Goal: Task Accomplishment & Management: Manage account settings

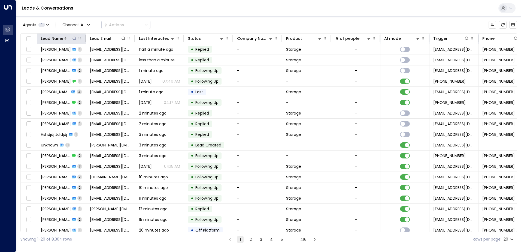
click at [74, 37] on icon at bounding box center [74, 38] width 4 height 4
type input "*******"
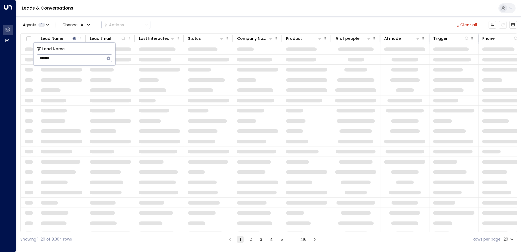
click at [271, 7] on div "Leads & Conversations" at bounding box center [268, 8] width 505 height 17
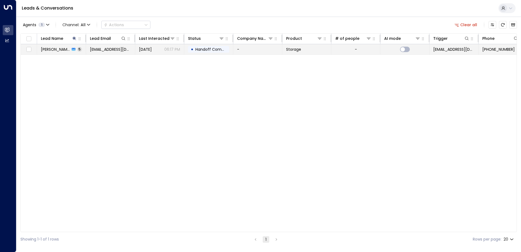
click at [51, 52] on td "Jane Howarth 5" at bounding box center [61, 49] width 49 height 10
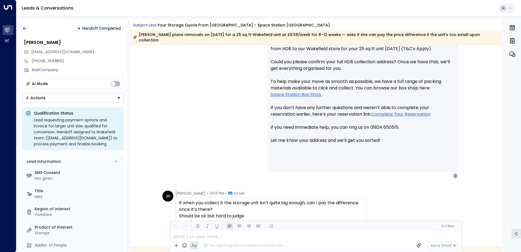
scroll to position [518, 0]
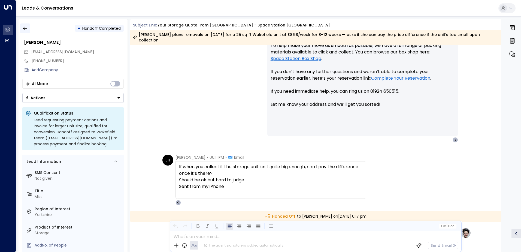
click at [26, 30] on icon "button" at bounding box center [24, 28] width 5 height 5
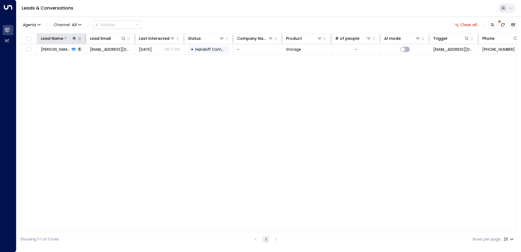
click at [74, 36] on icon at bounding box center [74, 38] width 4 height 4
type input "*"
type input "******"
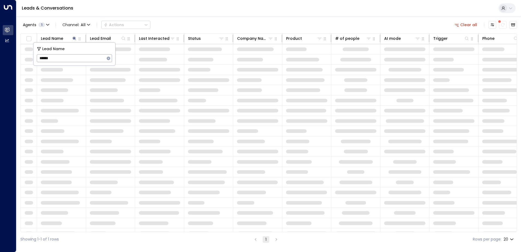
click at [224, 15] on div "Leads & Conversations" at bounding box center [268, 8] width 505 height 17
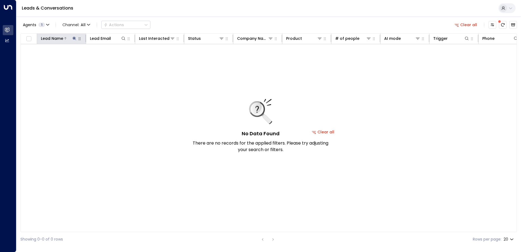
click at [72, 39] on button at bounding box center [74, 38] width 5 height 5
click at [108, 59] on icon "button" at bounding box center [108, 58] width 4 height 4
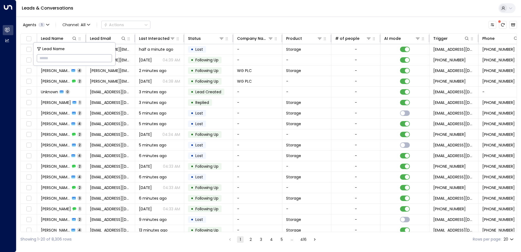
click at [60, 57] on input "text" at bounding box center [74, 58] width 75 height 10
type input "*****"
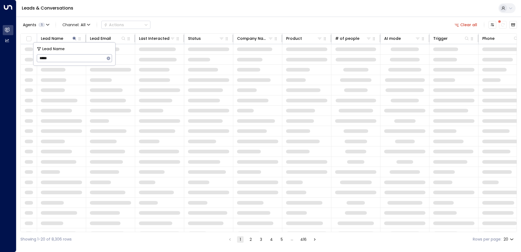
click at [144, 12] on div "Leads & Conversations" at bounding box center [268, 8] width 505 height 17
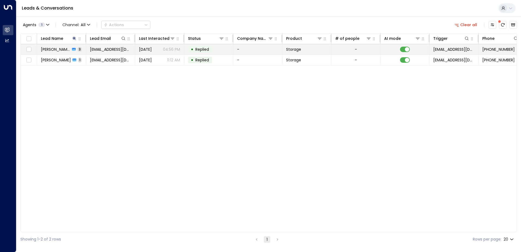
click at [54, 49] on span "Aasim Khalid" at bounding box center [55, 49] width 29 height 5
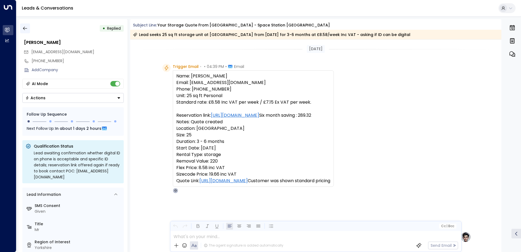
click at [28, 28] on icon "button" at bounding box center [24, 28] width 5 height 5
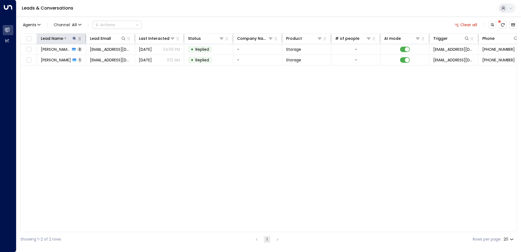
click at [76, 39] on icon at bounding box center [74, 38] width 4 height 4
type input "*"
type input "******"
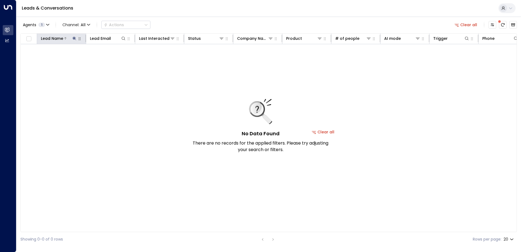
click at [76, 39] on icon at bounding box center [74, 38] width 4 height 4
type input "*"
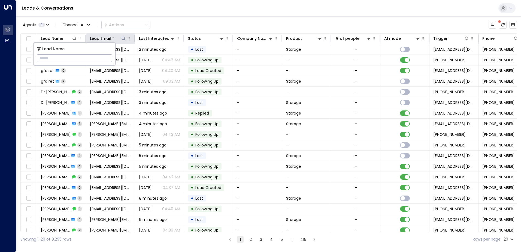
click at [124, 37] on icon at bounding box center [124, 39] width 4 height 4
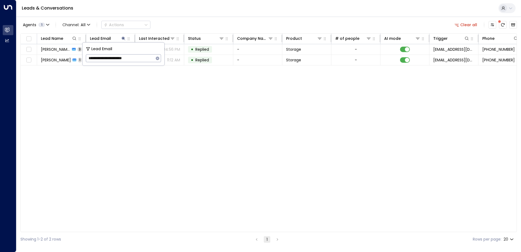
type input "**********"
click at [132, 128] on div "Lead Name Lead Email Last Interacted Status Company Name Product # of people AI…" at bounding box center [268, 132] width 497 height 199
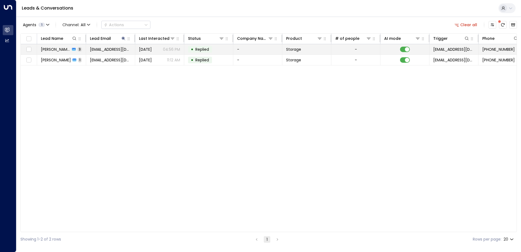
click at [57, 50] on span "Aasim Khalid" at bounding box center [55, 49] width 29 height 5
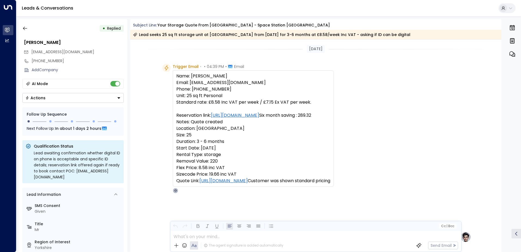
click at [196, 142] on pre "Name: Mr Aasim Khalid Email: aasimkhalid895@gmail.com Phone: 07385001211 Unit: …" at bounding box center [253, 128] width 154 height 111
click at [231, 50] on div "Yesterday" at bounding box center [315, 49] width 371 height 8
click at [217, 89] on pre "Name: Mr Aasim Khalid Email: aasimkhalid895@gmail.com Phone: 07385001211 Unit: …" at bounding box center [253, 128] width 154 height 111
click at [26, 28] on icon "button" at bounding box center [25, 29] width 4 height 4
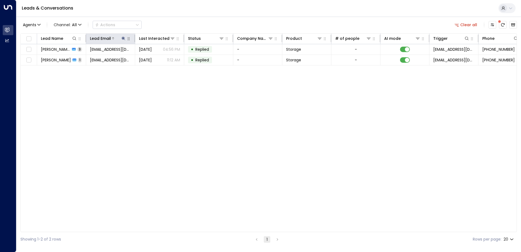
click at [124, 38] on icon at bounding box center [124, 39] width 4 height 4
click at [158, 59] on icon "button" at bounding box center [158, 58] width 4 height 4
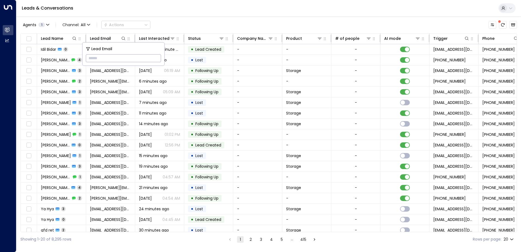
paste input "**********"
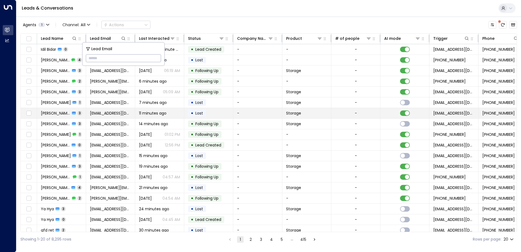
type input "**********"
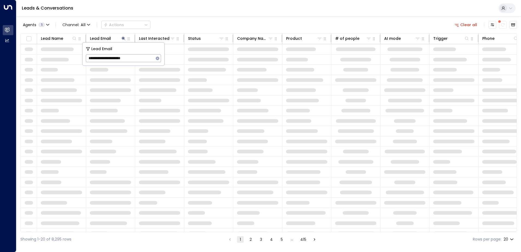
click at [210, 14] on div "Leads & Conversations" at bounding box center [268, 8] width 505 height 17
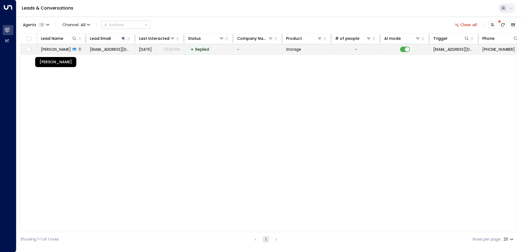
click at [60, 50] on span "Katy Cheeseman" at bounding box center [56, 49] width 30 height 5
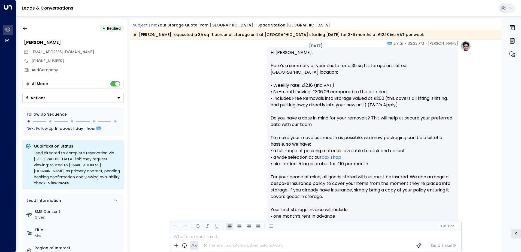
scroll to position [300, 0]
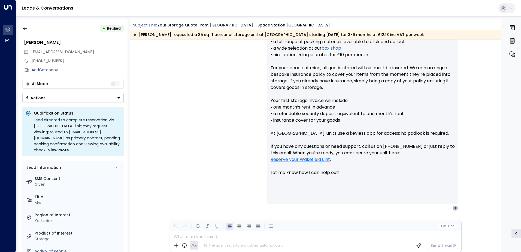
click at [119, 98] on icon "Button group with a nested menu" at bounding box center [118, 97] width 3 height 1
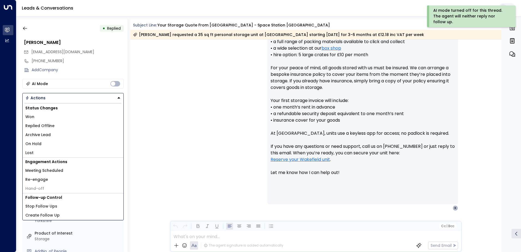
click at [45, 127] on span "Replied Offline" at bounding box center [39, 126] width 29 height 6
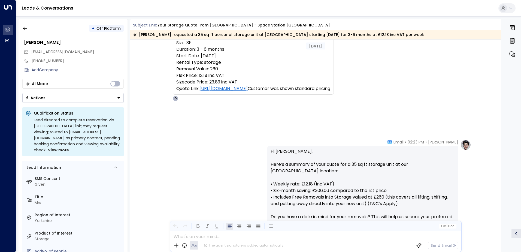
scroll to position [82, 0]
